Goal: Task Accomplishment & Management: Manage account settings

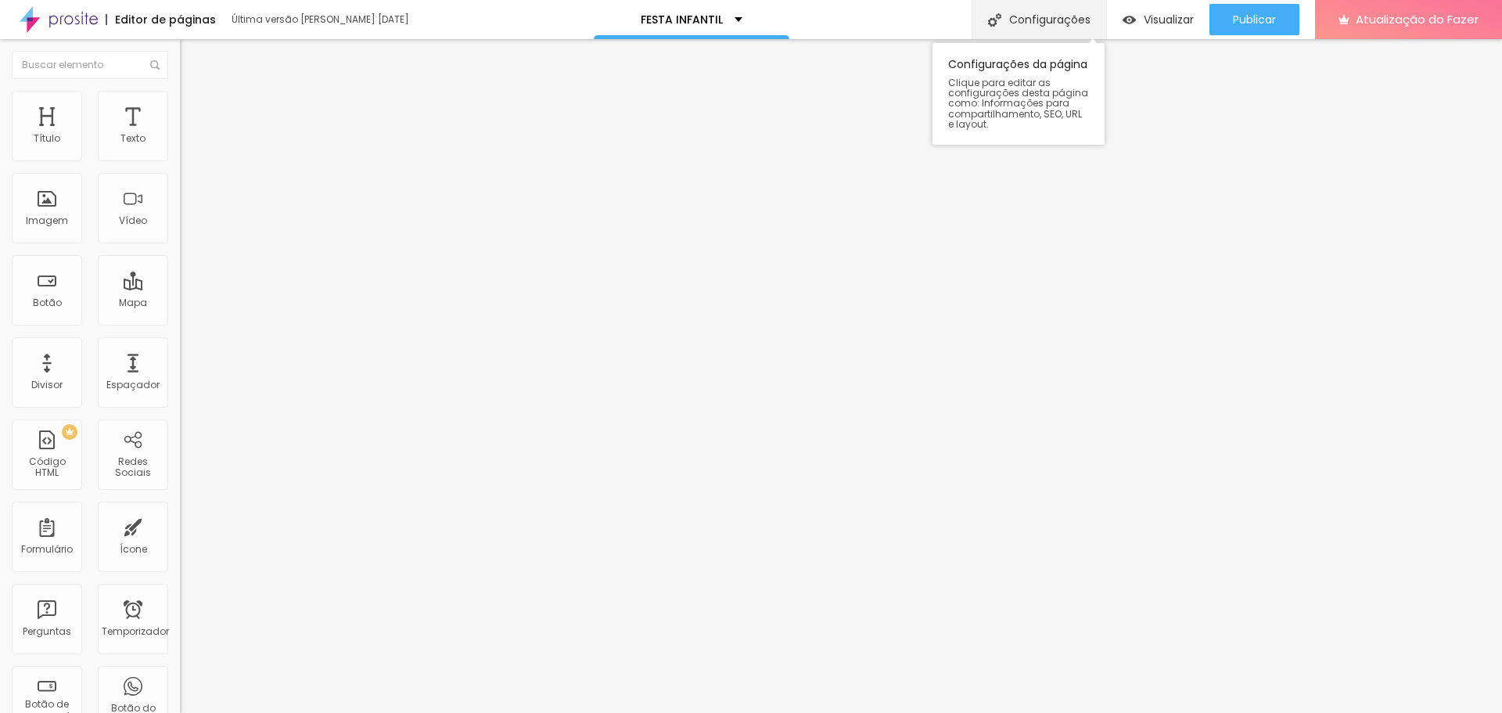
click at [1058, 19] on font "Configurações" at bounding box center [1049, 20] width 81 height 16
click at [1036, 22] on font "Configurações" at bounding box center [1049, 20] width 81 height 16
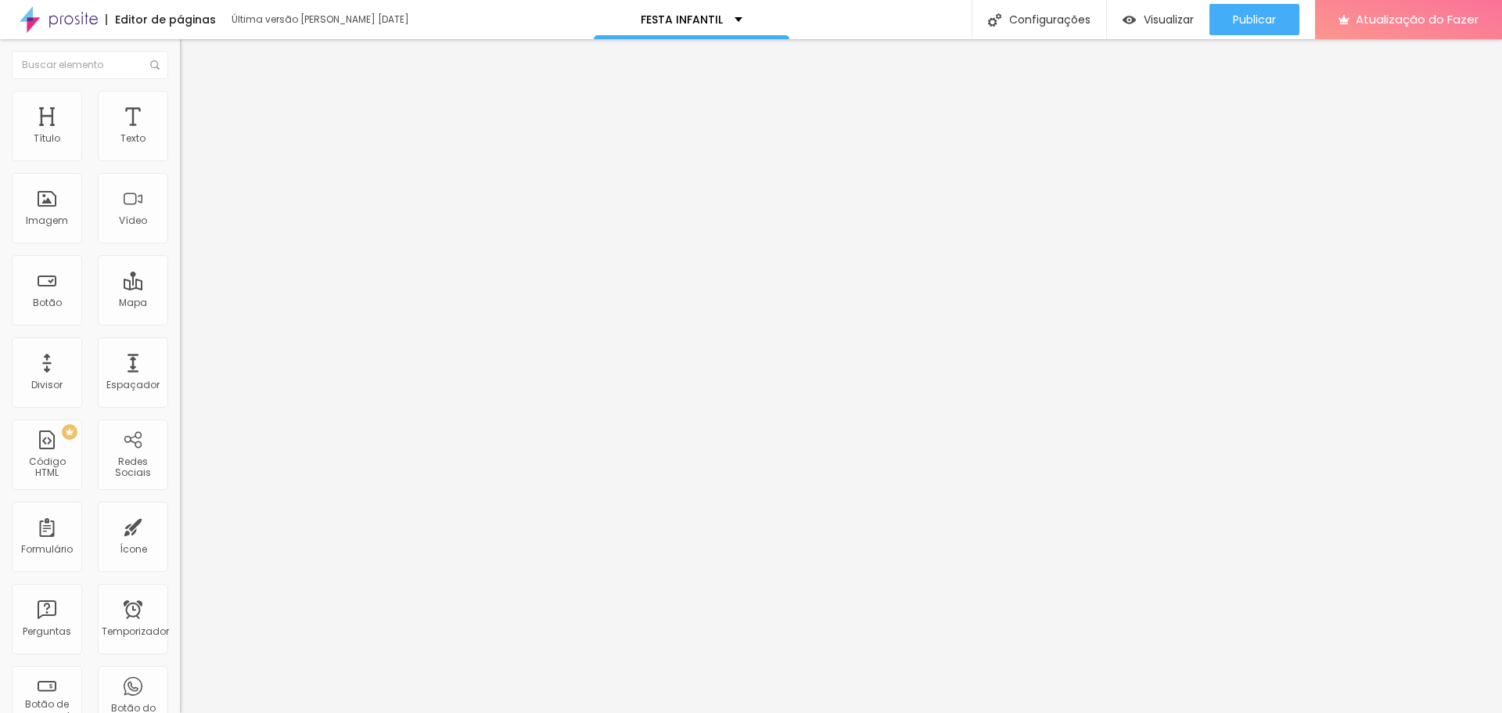
type input "/apagarurgente"
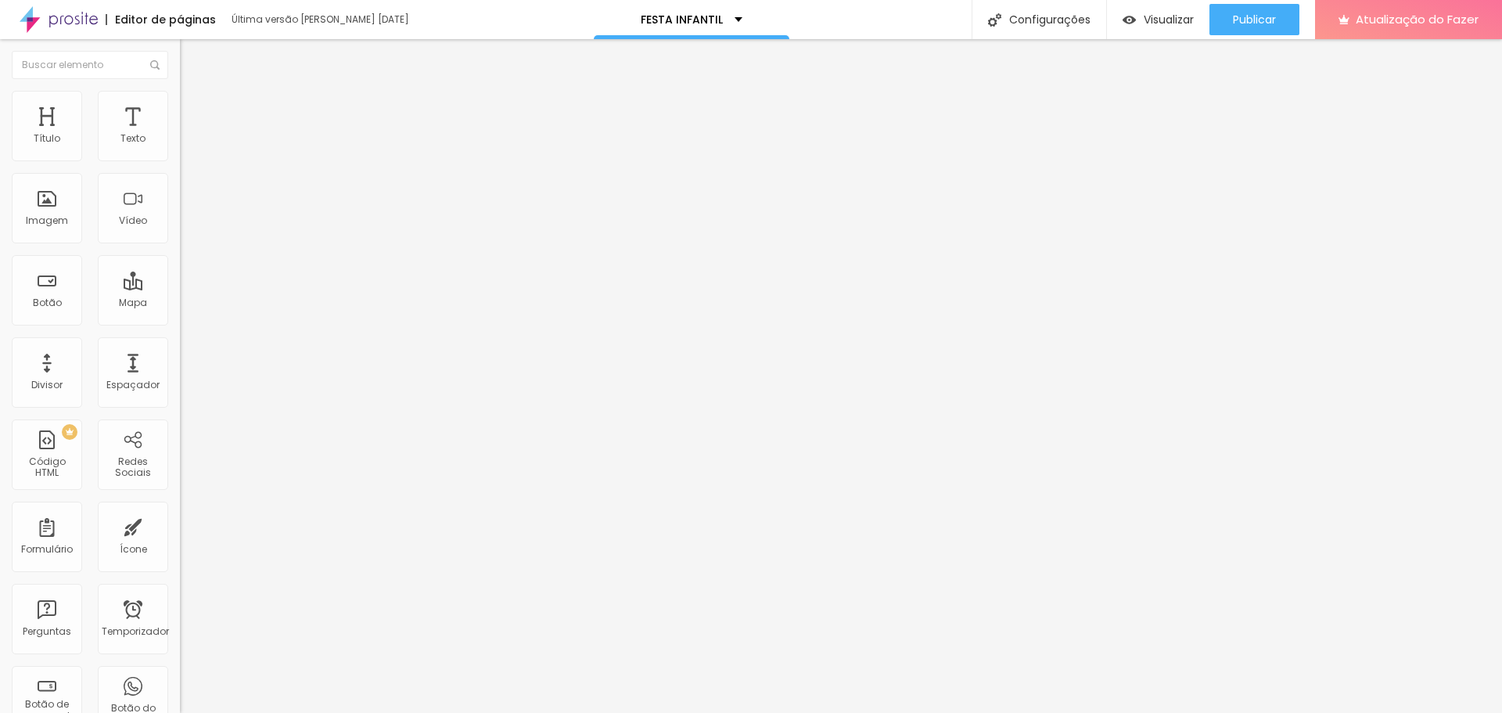
type input "APAGAR"
